Goal: Entertainment & Leisure: Consume media (video, audio)

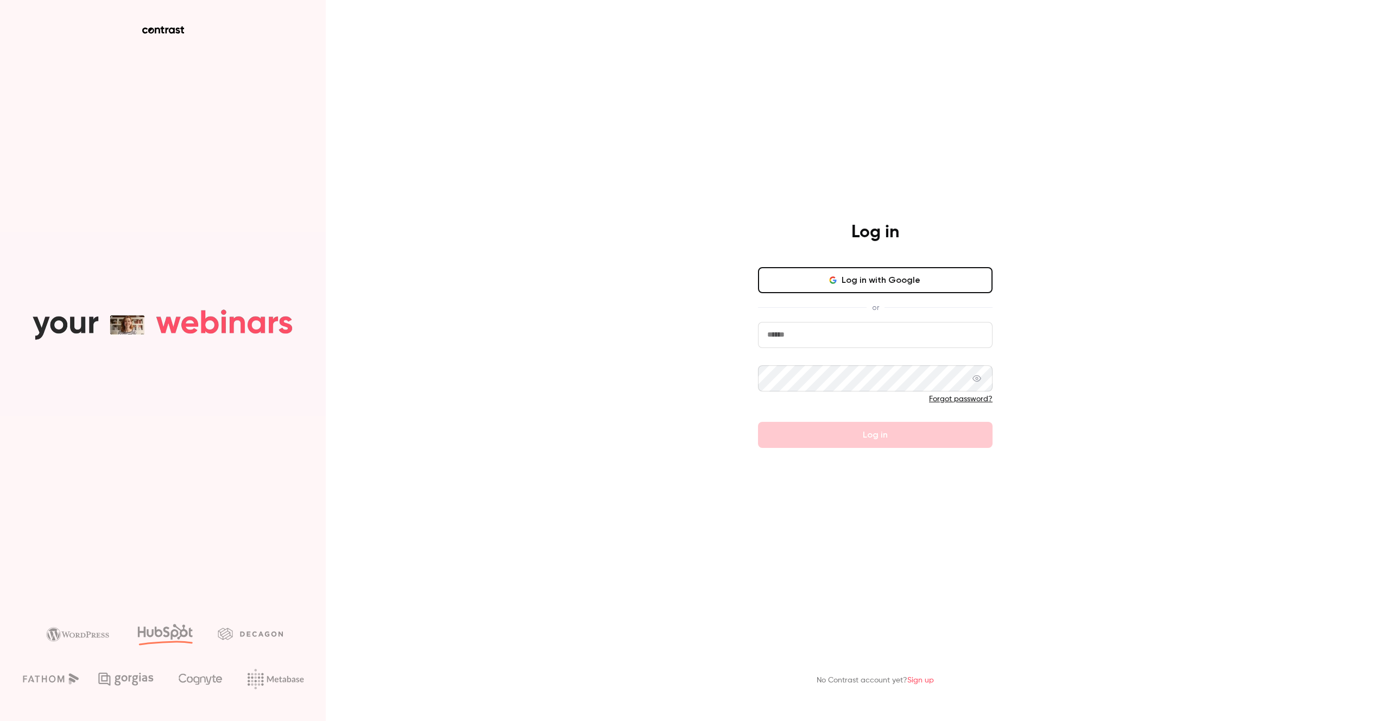
click at [879, 275] on button "Log in with Google" at bounding box center [875, 280] width 234 height 26
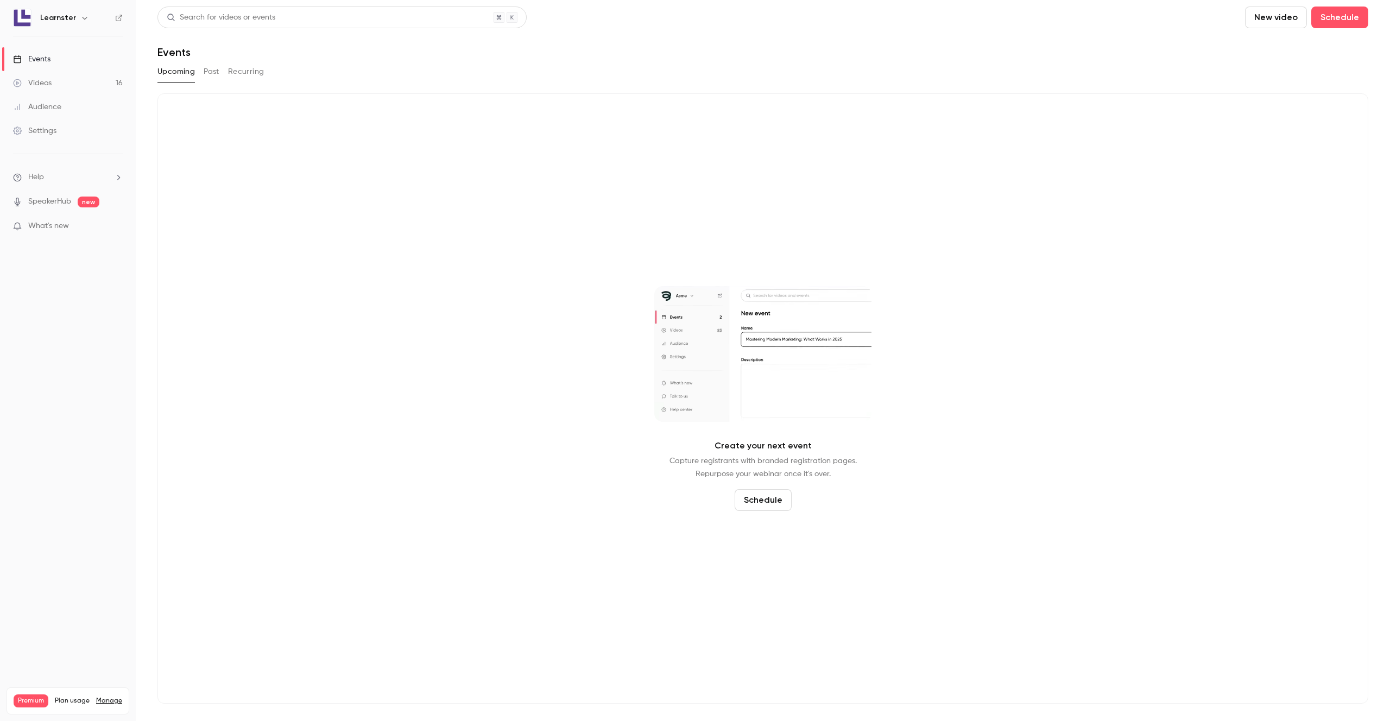
click at [73, 75] on link "Videos 16" at bounding box center [68, 83] width 136 height 24
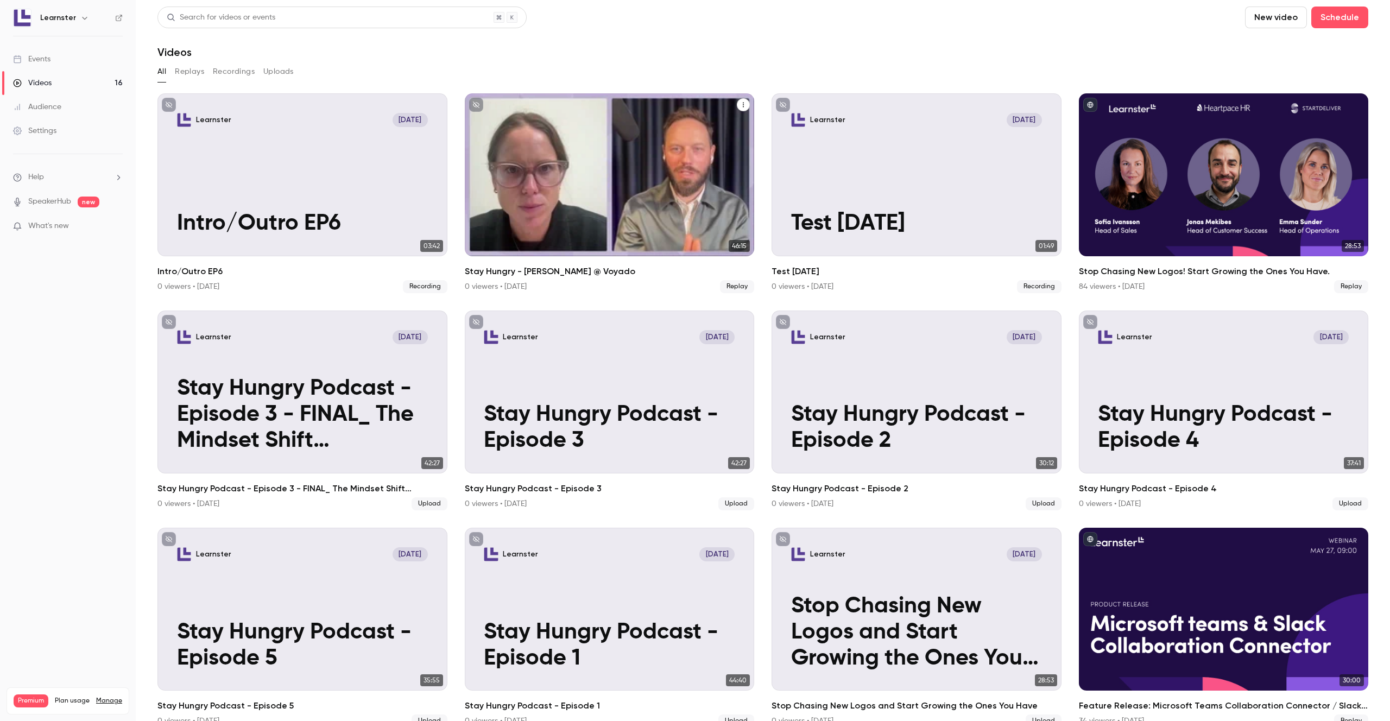
click at [535, 198] on p "Stay Hungry - [PERSON_NAME] @ Voyado" at bounding box center [609, 197] width 251 height 78
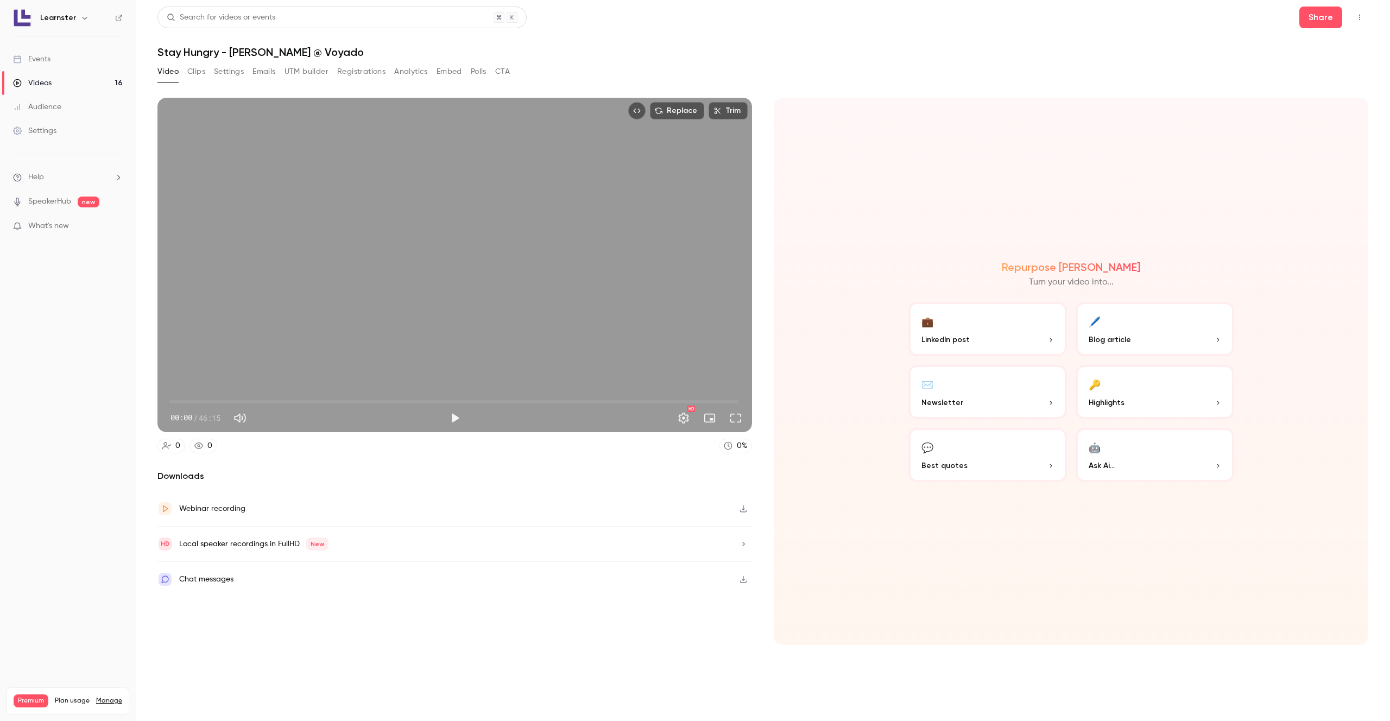
click at [230, 401] on span "00:00" at bounding box center [454, 401] width 568 height 17
click at [227, 401] on span "04:43" at bounding box center [228, 401] width 3 height 3
click at [223, 401] on span "04:25" at bounding box center [224, 401] width 3 height 3
click at [221, 401] on span "04:06" at bounding box center [220, 401] width 3 height 3
click at [219, 401] on span "04:06" at bounding box center [220, 401] width 3 height 3
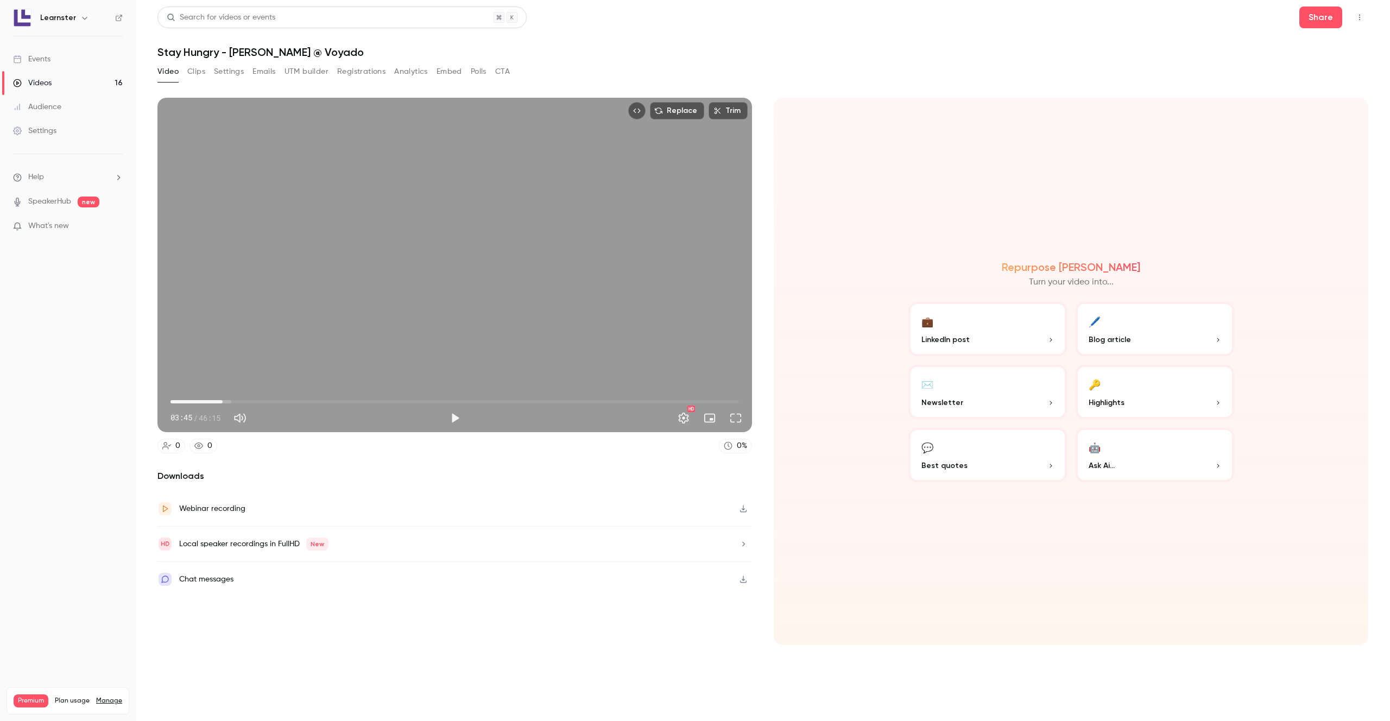
click at [223, 402] on span "04:14" at bounding box center [454, 401] width 568 height 17
click at [224, 402] on span "04:14" at bounding box center [222, 401] width 3 height 3
click at [455, 412] on button "Play" at bounding box center [455, 418] width 22 height 22
type input "*****"
click at [444, 407] on button "Pause" at bounding box center [455, 418] width 22 height 22
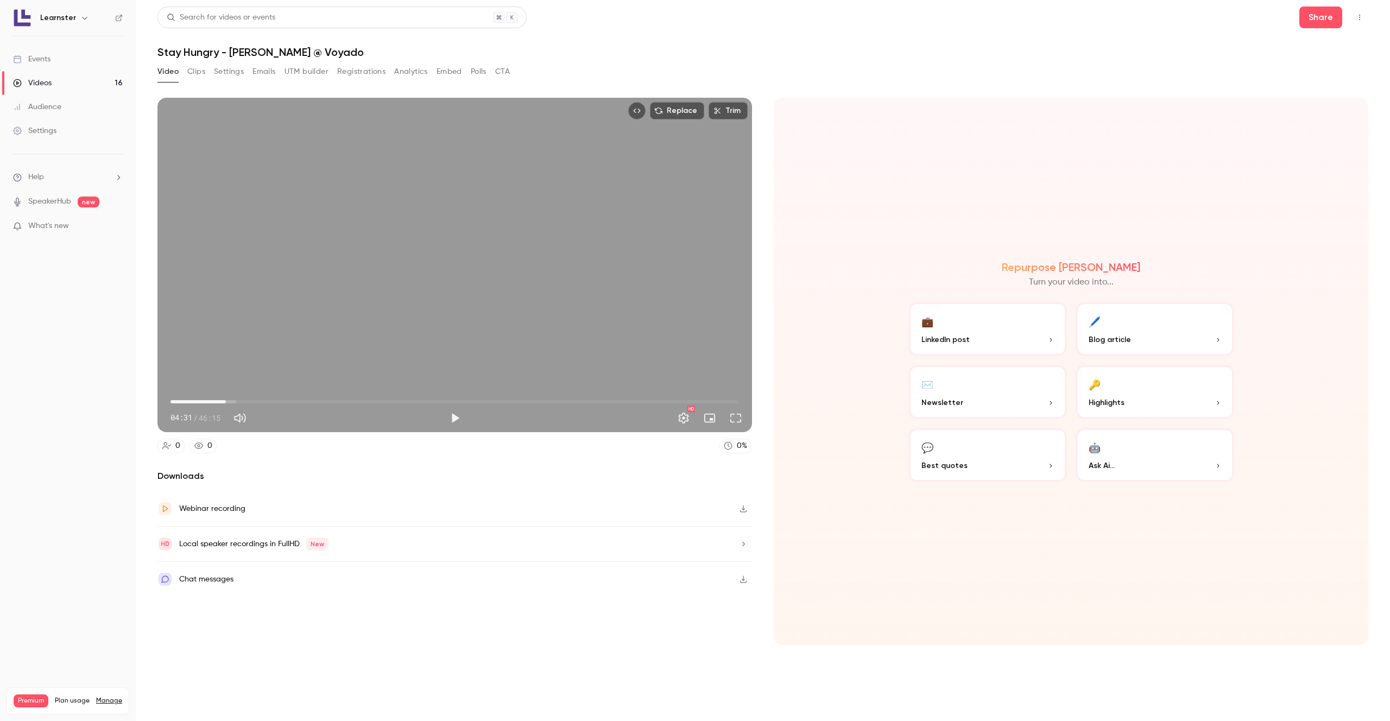
click at [508, 547] on div "Local speaker recordings in FullHD New" at bounding box center [454, 544] width 594 height 35
click at [454, 418] on button "Play" at bounding box center [455, 418] width 22 height 22
click at [454, 418] on button "Pause" at bounding box center [455, 418] width 22 height 22
click at [454, 418] on button "Play" at bounding box center [455, 418] width 22 height 22
click at [454, 418] on button "Pause" at bounding box center [455, 418] width 22 height 22
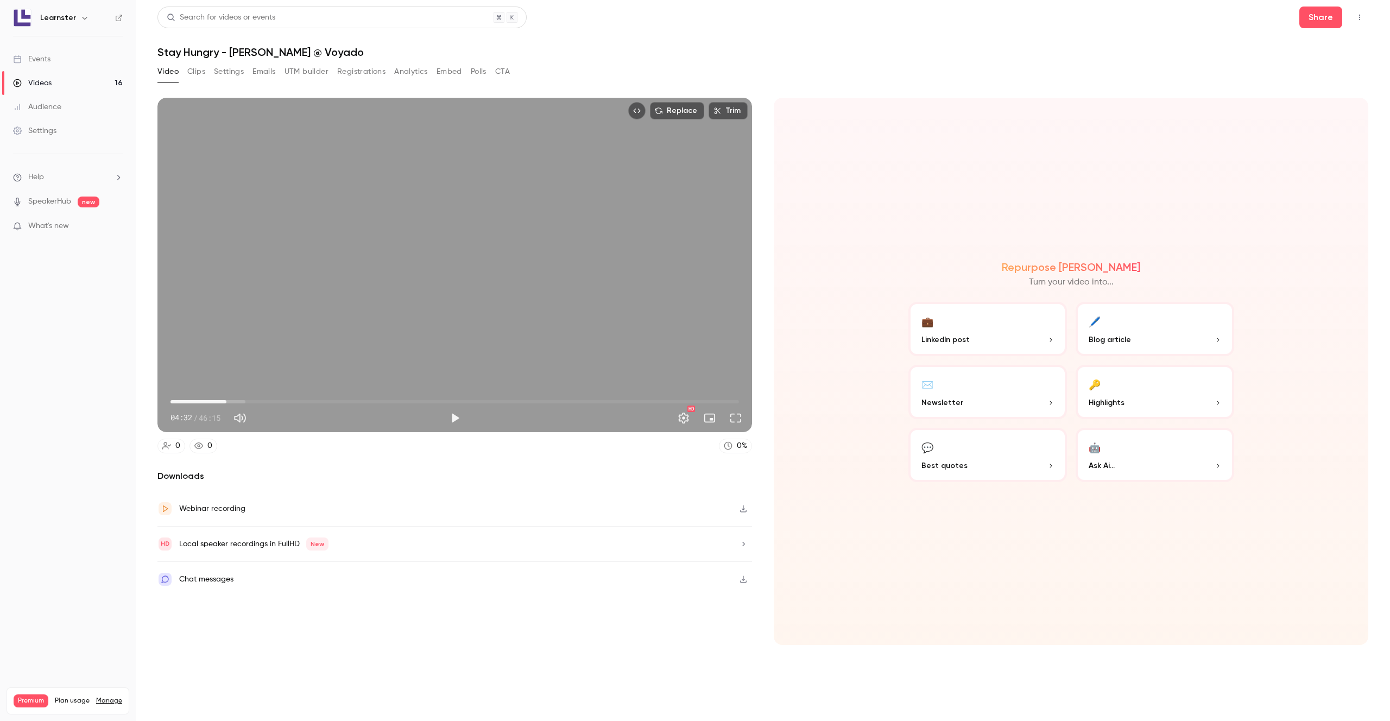
click at [914, 122] on div "Repurpose Ai Turn your video into... 💼 LinkedIn post 🖊️ Blog article ✉️ Newslet…" at bounding box center [1070, 371] width 594 height 547
click at [736, 416] on button "Full screen" at bounding box center [736, 418] width 22 height 22
click at [455, 415] on button "Play" at bounding box center [455, 418] width 22 height 22
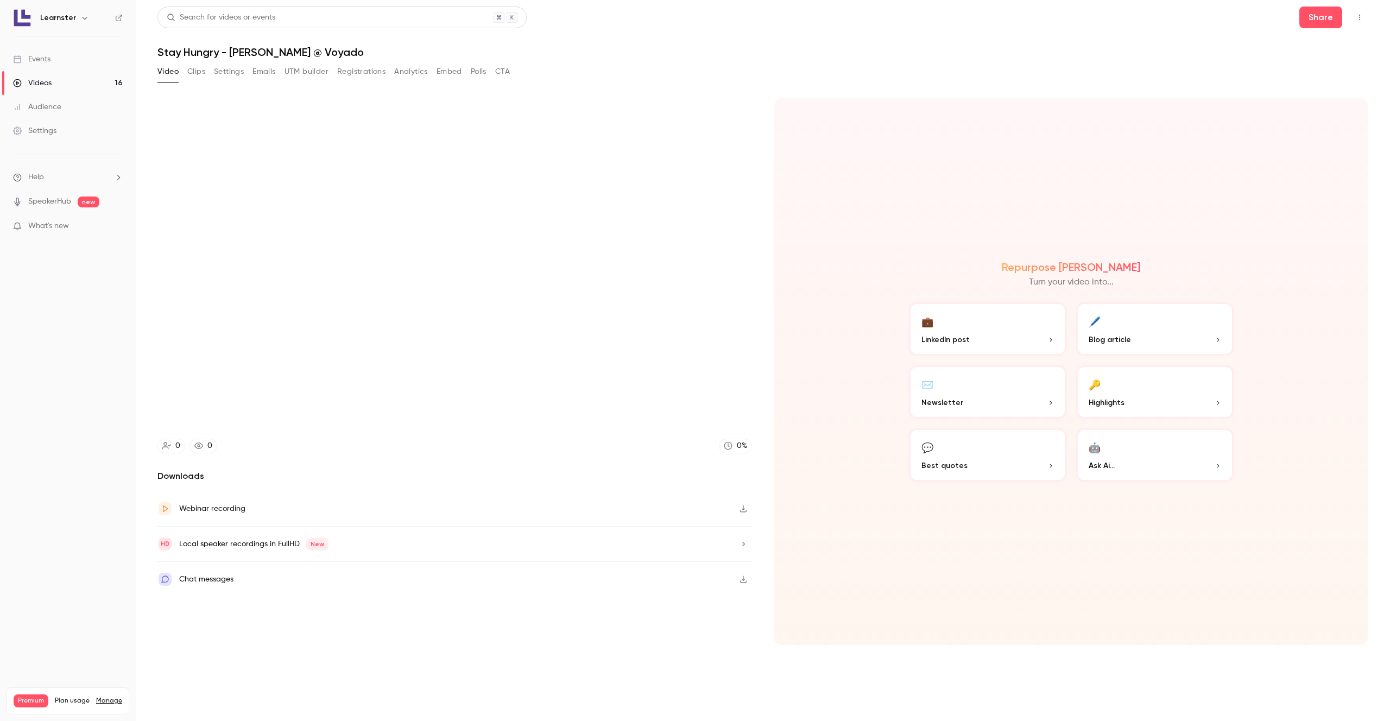
click at [444, 407] on button "Pause" at bounding box center [455, 418] width 22 height 22
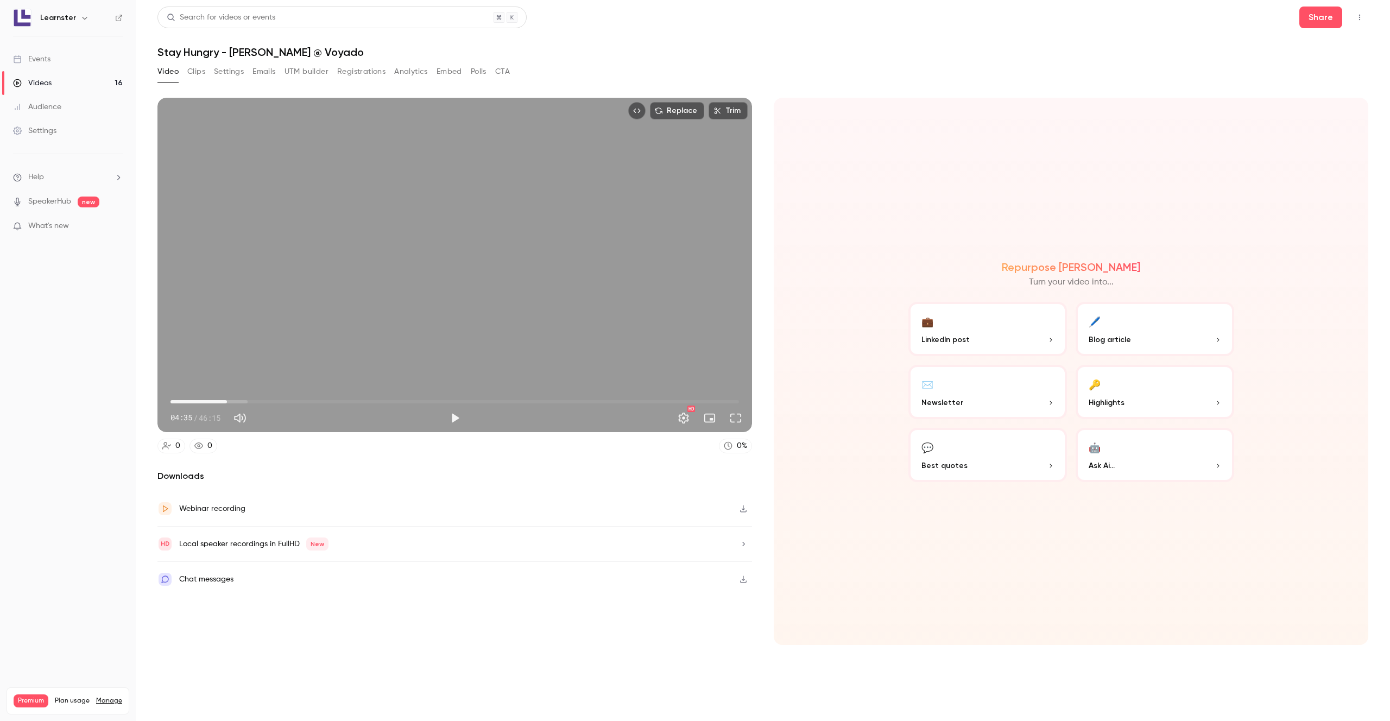
click at [444, 407] on button "Play" at bounding box center [455, 418] width 22 height 22
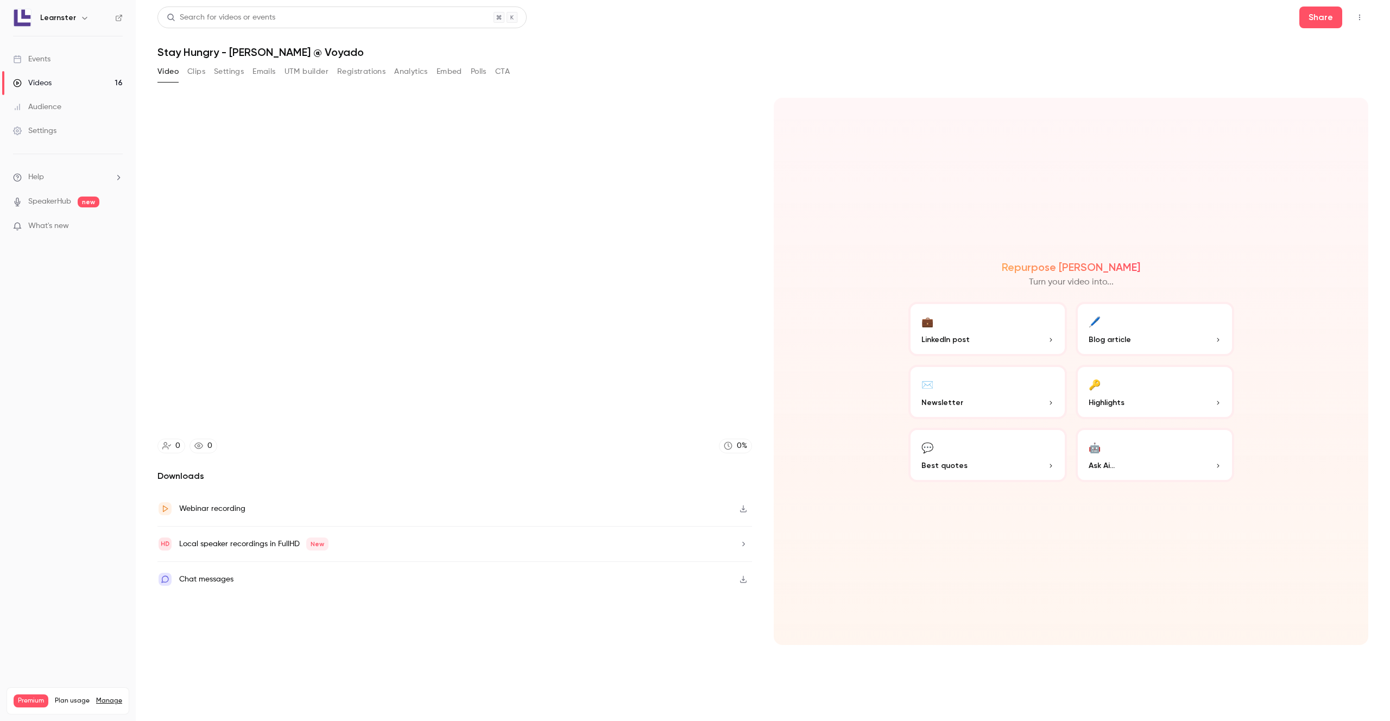
click at [444, 407] on button "Pause" at bounding box center [455, 418] width 22 height 22
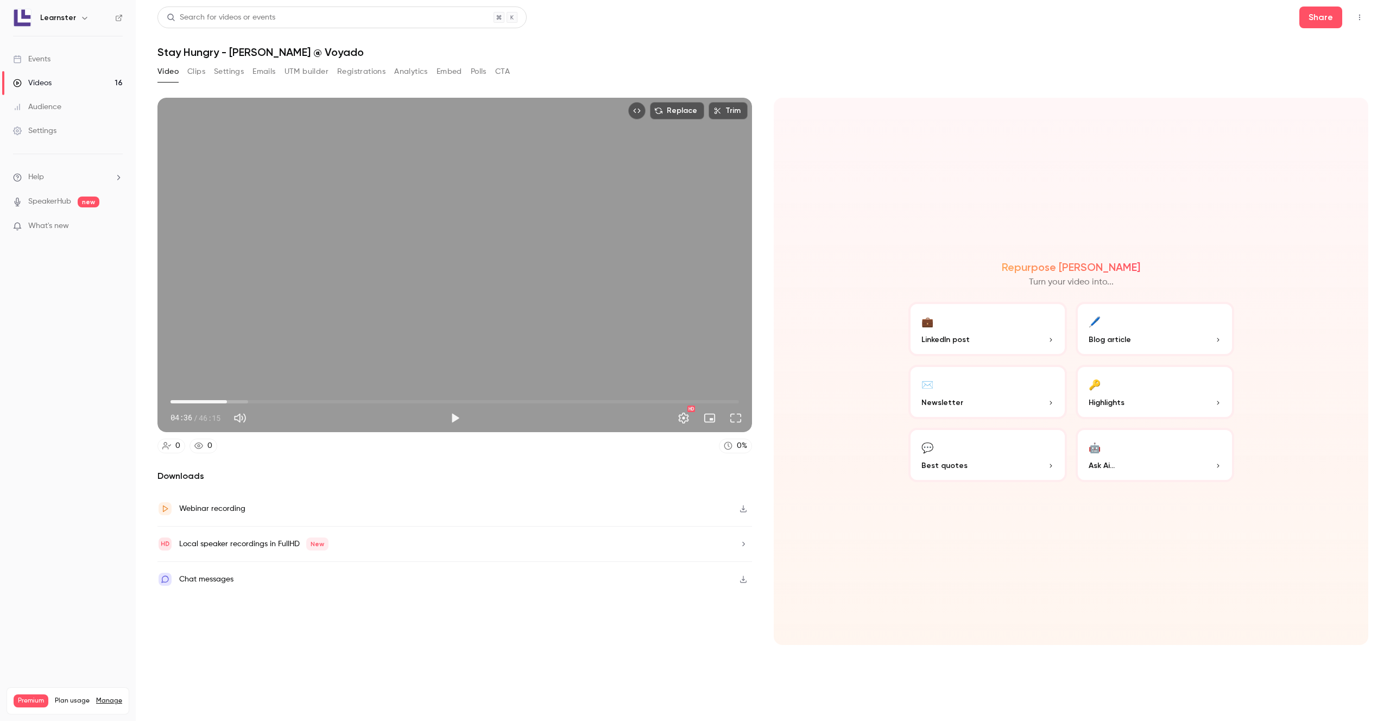
click at [444, 407] on button "Play" at bounding box center [455, 418] width 22 height 22
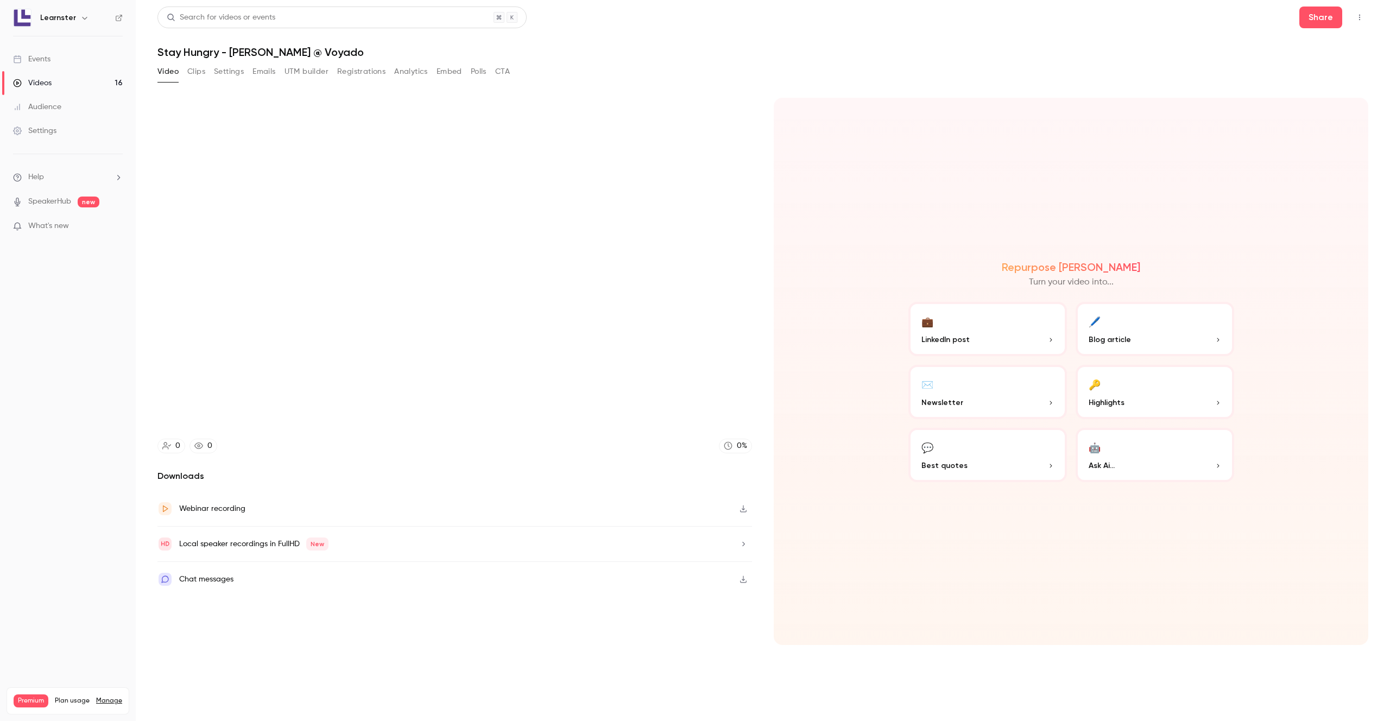
click at [444, 407] on button "Pause" at bounding box center [455, 418] width 22 height 22
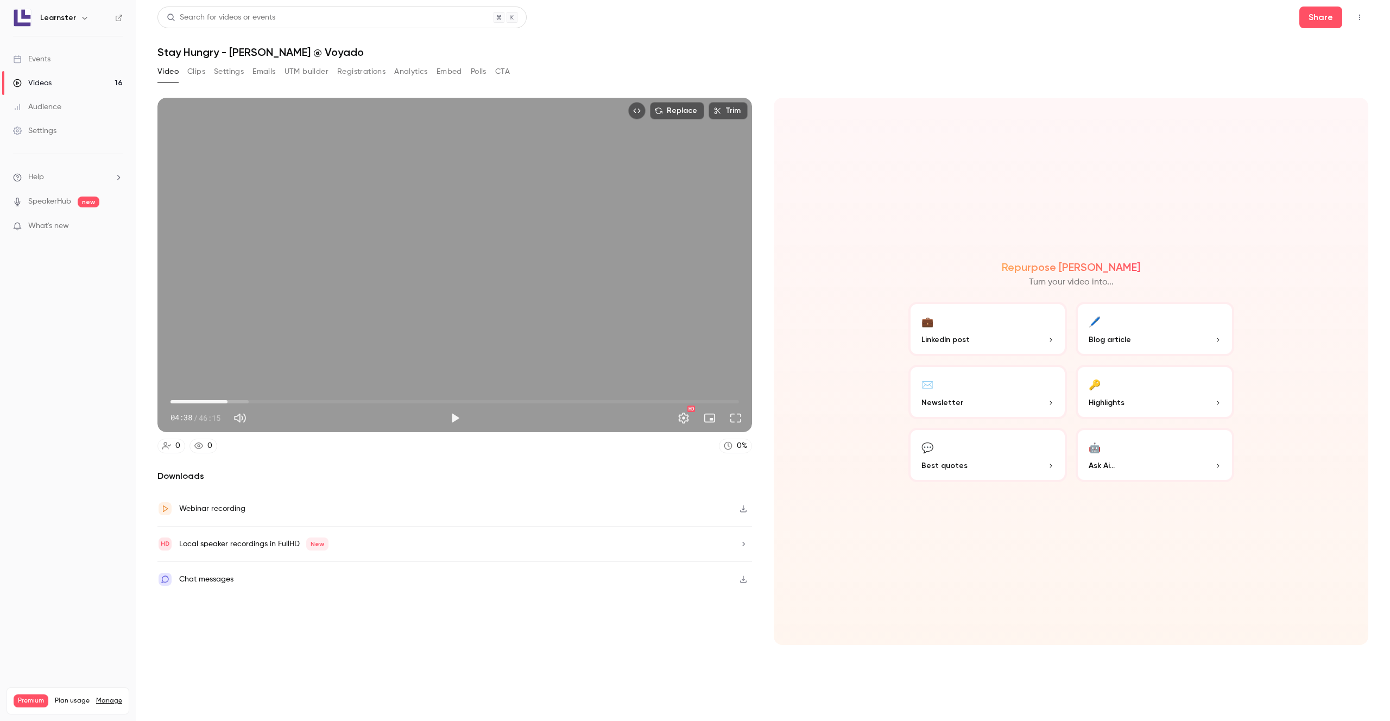
click at [444, 407] on button "Play" at bounding box center [455, 418] width 22 height 22
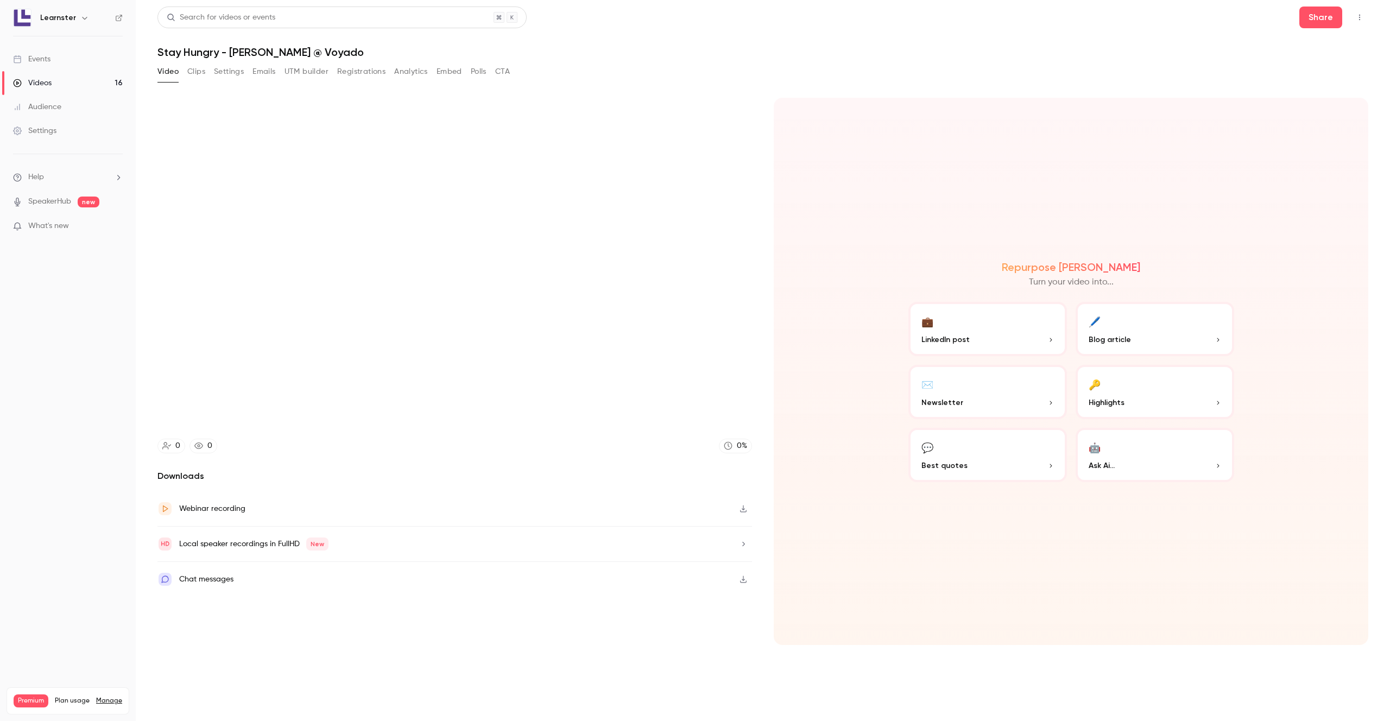
click at [444, 407] on button "Pause" at bounding box center [455, 418] width 22 height 22
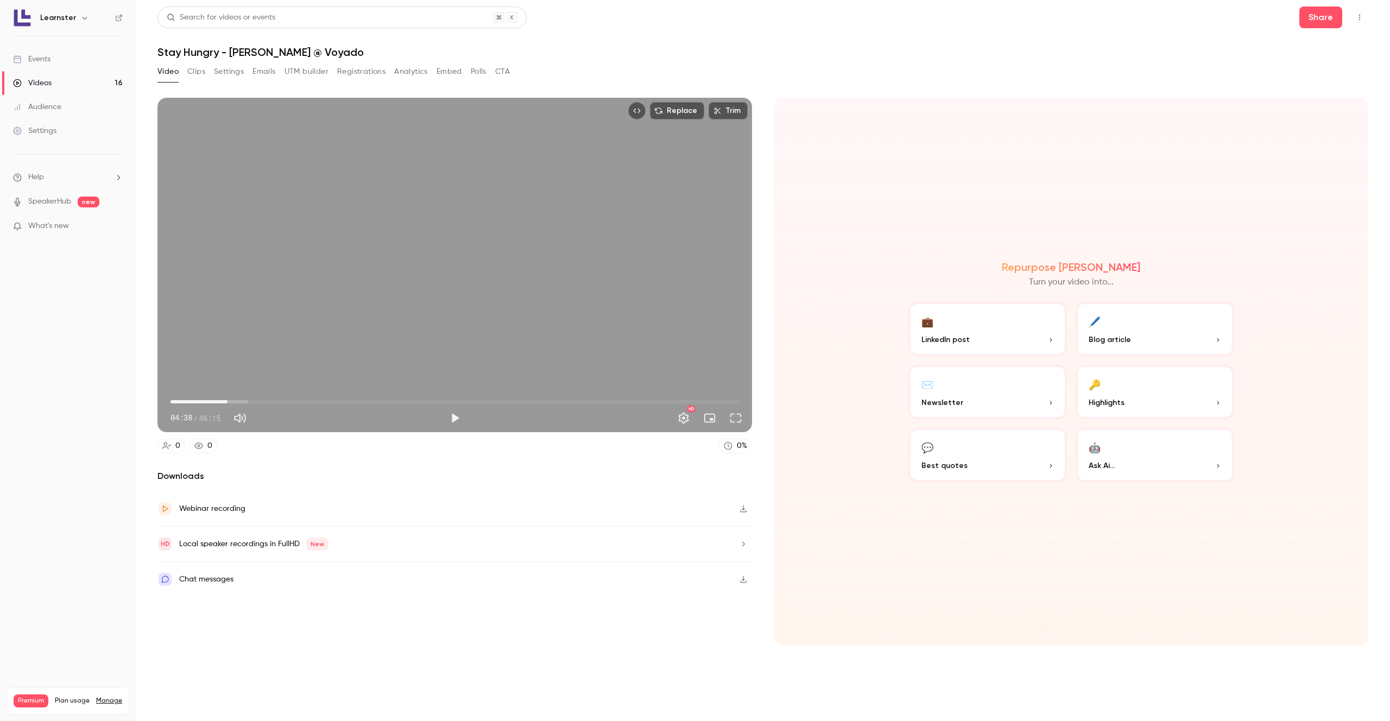
click at [444, 407] on button "Play" at bounding box center [455, 418] width 22 height 22
click at [457, 415] on button "Pause" at bounding box center [455, 418] width 22 height 22
click at [458, 421] on button "Play" at bounding box center [455, 418] width 22 height 22
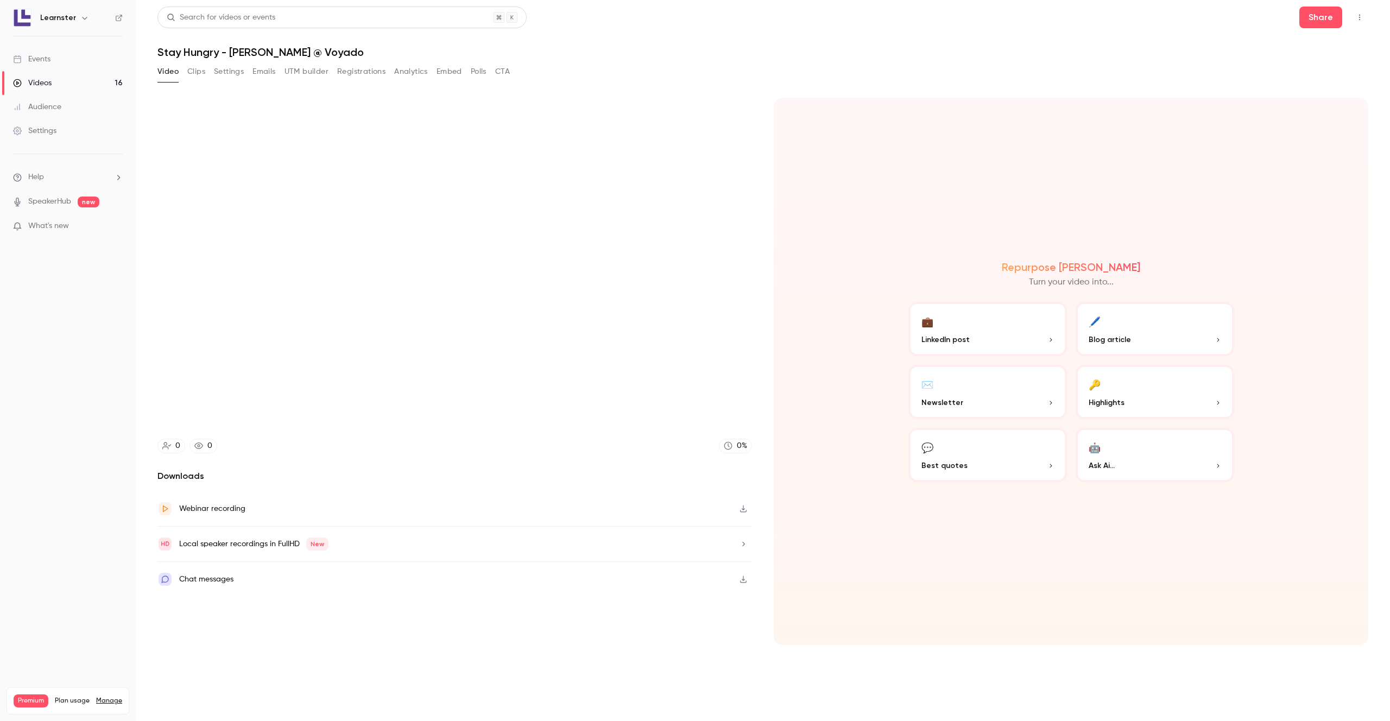
click at [466, 528] on div "Local speaker recordings in FullHD New" at bounding box center [454, 544] width 594 height 35
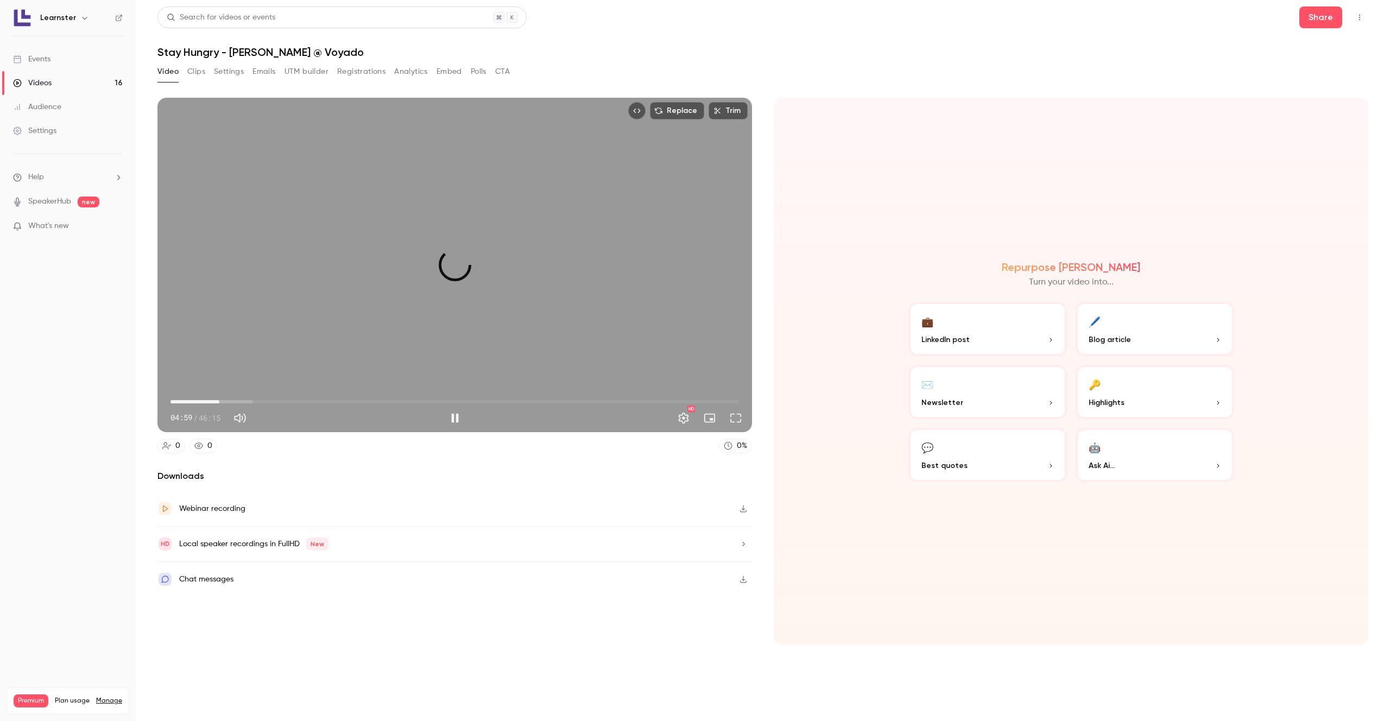
click at [219, 402] on span "03:58" at bounding box center [454, 401] width 568 height 17
click at [213, 401] on span "03:59" at bounding box center [454, 401] width 568 height 17
click at [224, 401] on span "03:26" at bounding box center [454, 401] width 568 height 17
click at [456, 415] on button "Pause" at bounding box center [455, 418] width 22 height 22
click at [219, 402] on span "04:37" at bounding box center [454, 401] width 568 height 17
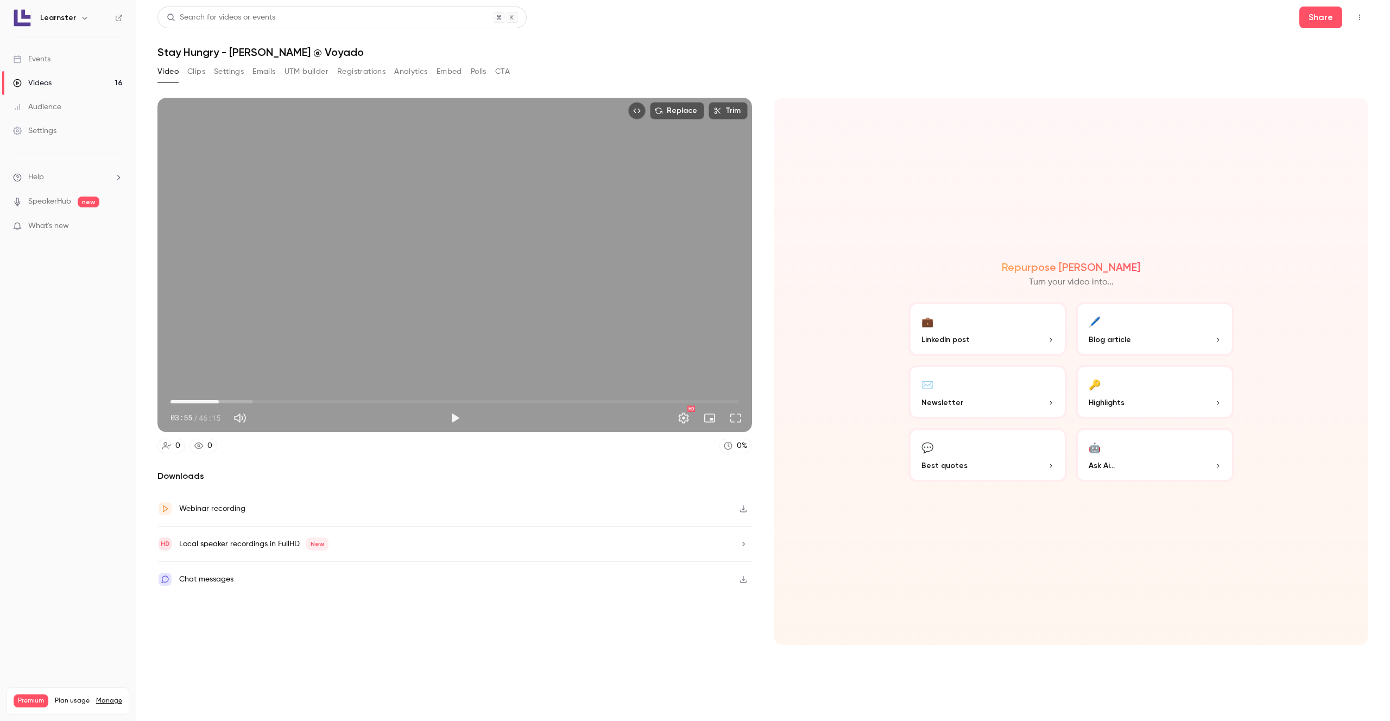
click at [451, 418] on button "Play" at bounding box center [455, 418] width 22 height 22
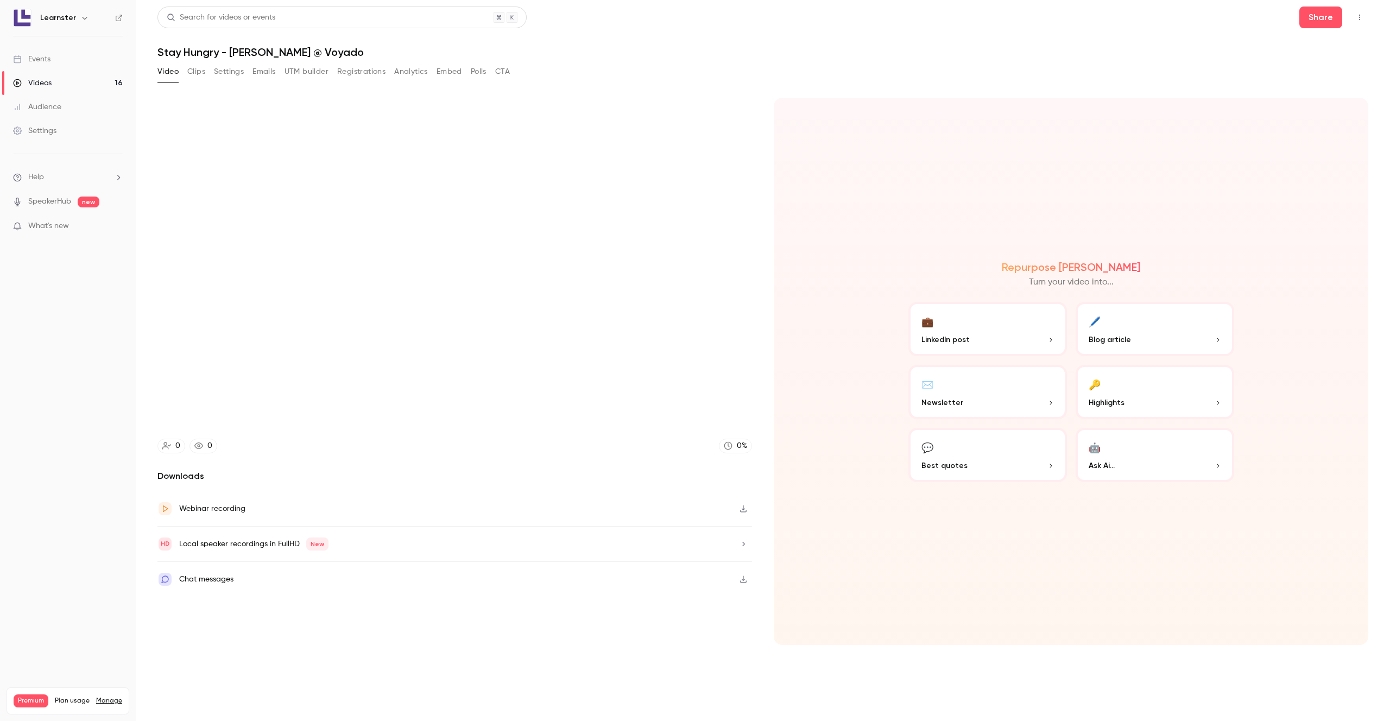
click at [145, 200] on main "Search for videos or events Share Stay Hungry - [PERSON_NAME] @ Voyado Video Cl…" at bounding box center [763, 360] width 1254 height 721
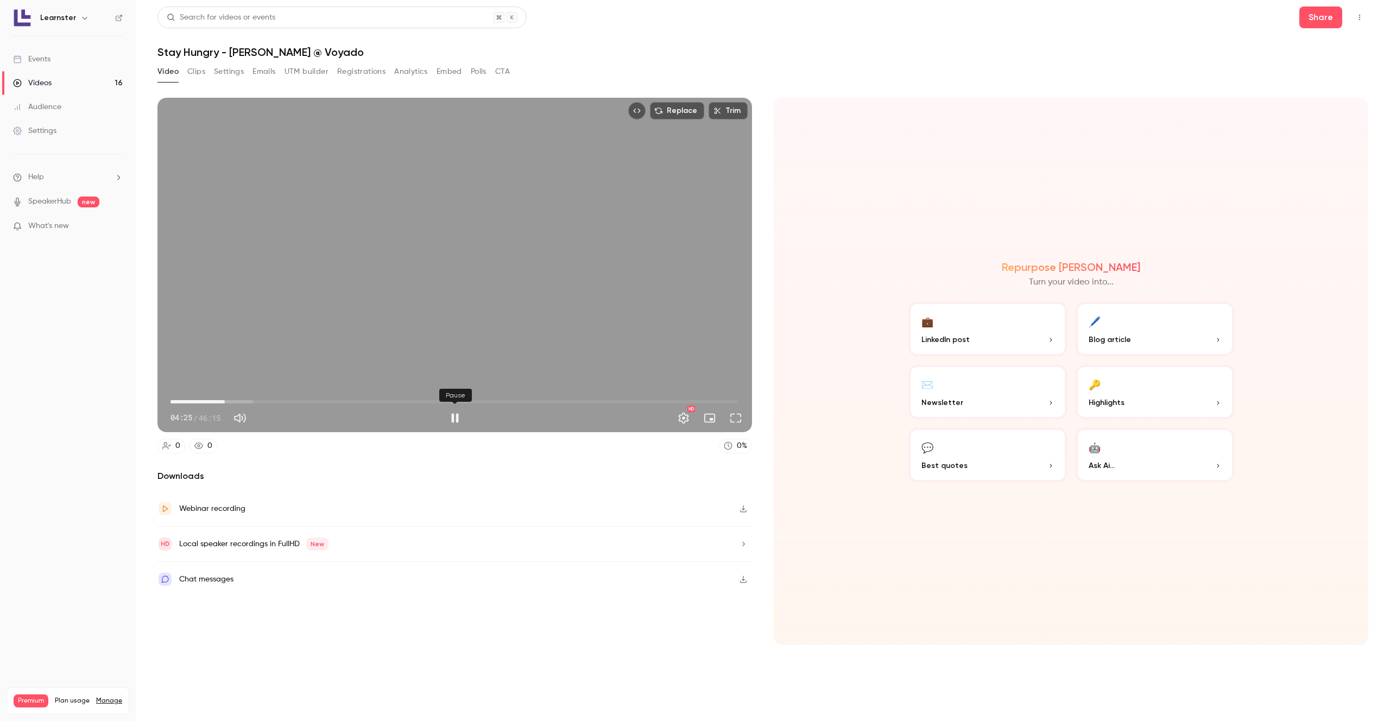
click at [452, 418] on button "Pause" at bounding box center [455, 418] width 22 height 22
type input "*****"
